Goal: Task Accomplishment & Management: Complete application form

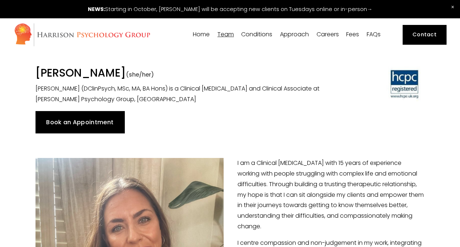
click at [100, 36] on img at bounding box center [82, 35] width 137 height 24
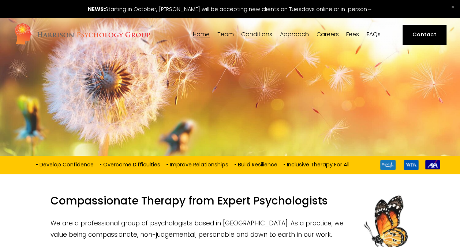
click at [222, 34] on span "Team" at bounding box center [225, 34] width 16 height 6
click at [0, 0] on span "[PERSON_NAME]" at bounding box center [0, 0] width 0 height 0
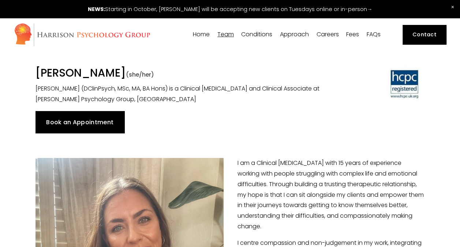
click at [425, 38] on link "Contact" at bounding box center [425, 34] width 44 height 19
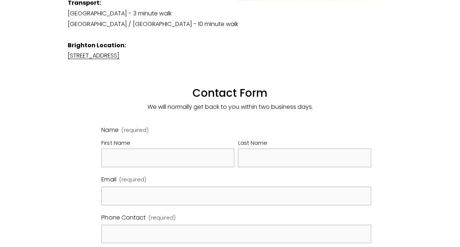
scroll to position [336, 0]
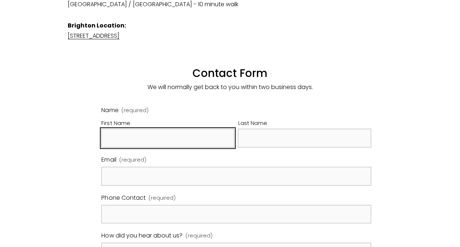
click at [121, 128] on input "First Name" at bounding box center [167, 137] width 133 height 19
type input "[PERSON_NAME]"
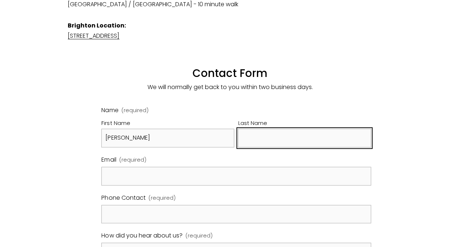
type input "Diogenous"
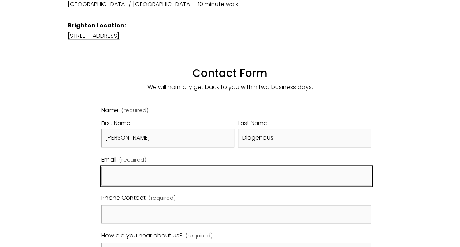
type input "[PERSON_NAME][EMAIL_ADDRESS][DOMAIN_NAME]"
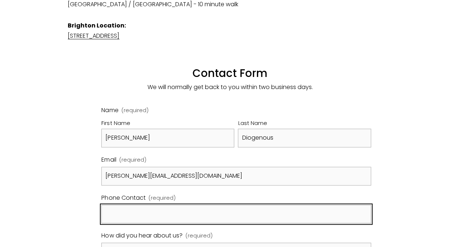
type input "07512016889"
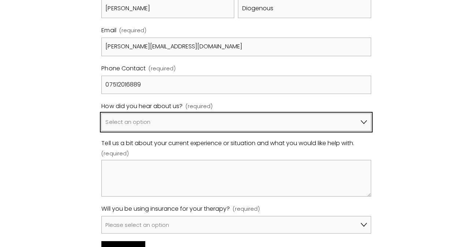
scroll to position [467, 0]
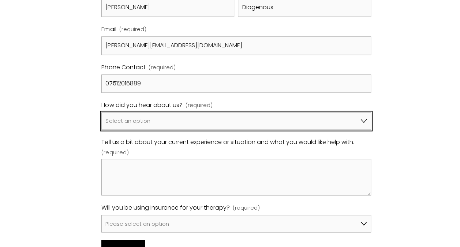
click at [152, 112] on select "Select an option Google A friend/family member told me about you I've been refe…" at bounding box center [235, 121] width 269 height 18
select select "Bupa Website"
click at [101, 112] on select "Select an option Google A friend/family member told me about you I've been refe…" at bounding box center [235, 121] width 269 height 18
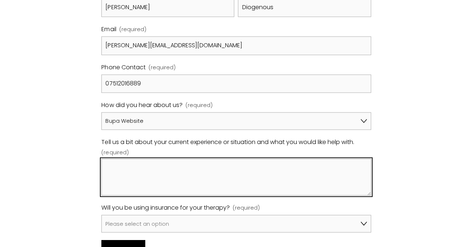
click at [137, 162] on textarea "Tell us a bit about your current experience or situation and what you would lik…" at bounding box center [235, 176] width 269 height 37
paste textarea "[PERSON_NAME]"
type textarea "Hi There I was r"
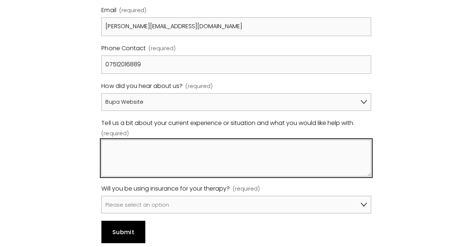
scroll to position [485, 0]
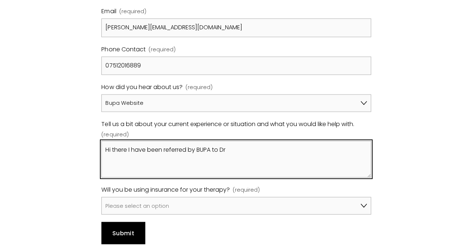
paste textarea "[PERSON_NAME]"
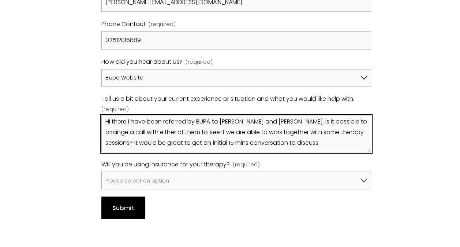
scroll to position [512, 0]
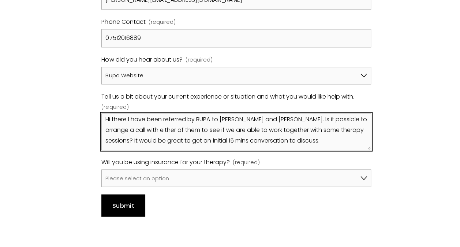
type textarea "Hi there I have been referred by BUPA to [PERSON_NAME] and [PERSON_NAME]. Is it…"
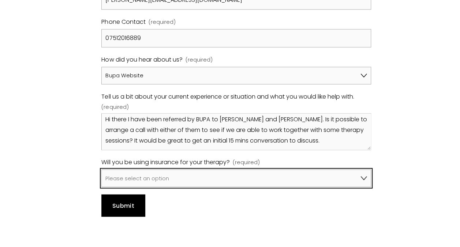
click at [198, 169] on select "Please select an option No, I won't be using insurance Yes, I will be using Avi…" at bounding box center [235, 178] width 269 height 18
select select "Yes, I will be using Bupa"
click at [101, 169] on select "Please select an option No, I won't be using insurance Yes, I will be using Avi…" at bounding box center [235, 178] width 269 height 18
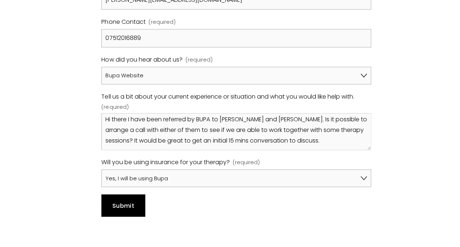
click at [130, 201] on span "Submit" at bounding box center [123, 205] width 22 height 8
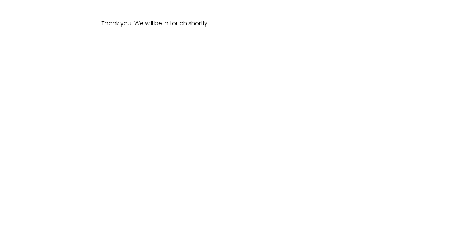
scroll to position [362, 0]
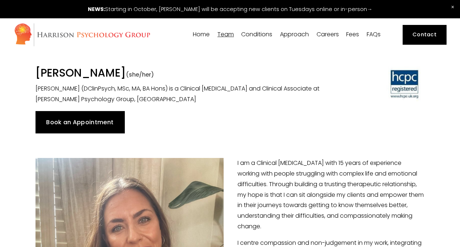
drag, startPoint x: 33, startPoint y: 74, endPoint x: 183, endPoint y: 69, distance: 150.9
click at [183, 69] on div "Dr Jess MacIntyre-Harrison (she/her) Dr Jess MacIntyre-Harrison (DClinPsych, MS…" at bounding box center [179, 85] width 301 height 38
copy h1 "[PERSON_NAME]"
